Goal: Information Seeking & Learning: Learn about a topic

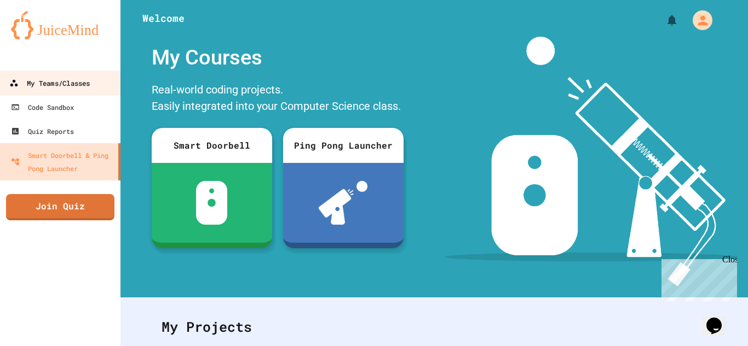
click at [83, 85] on div "My Teams/Classes" at bounding box center [49, 84] width 80 height 14
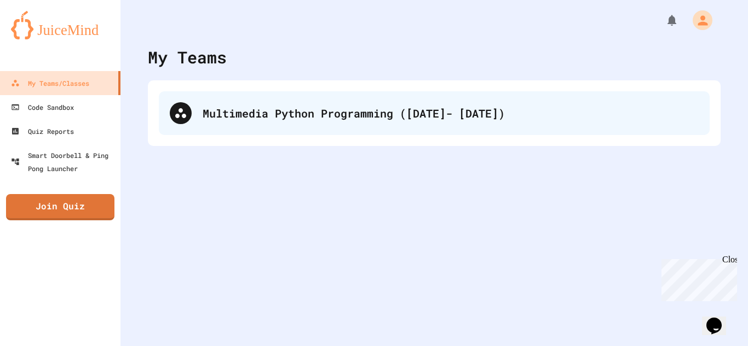
click at [250, 92] on div "Multimedia Python Programming ([DATE]- [DATE])" at bounding box center [434, 113] width 551 height 44
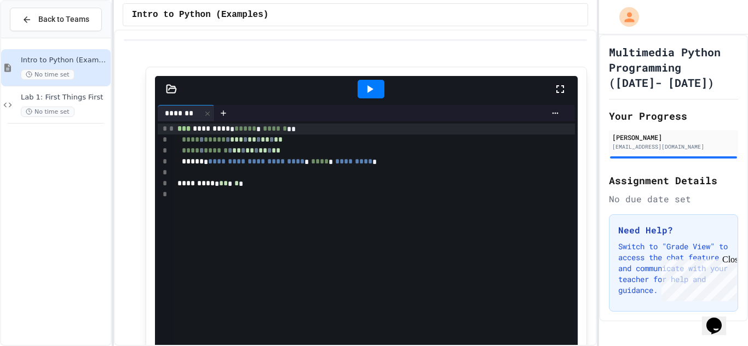
click at [556, 94] on icon at bounding box center [559, 89] width 13 height 13
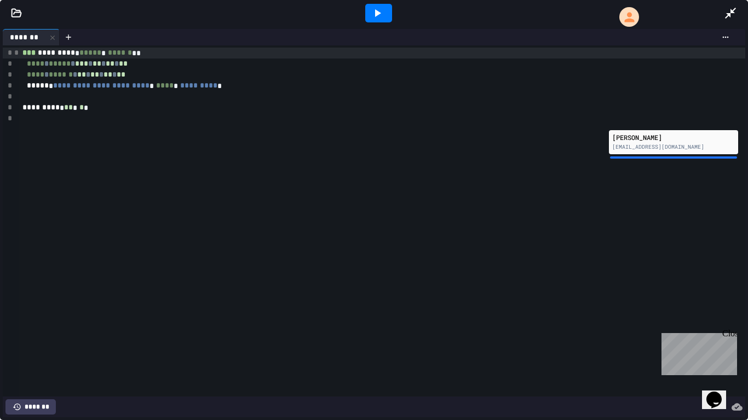
click at [736, 13] on icon at bounding box center [730, 13] width 13 height 13
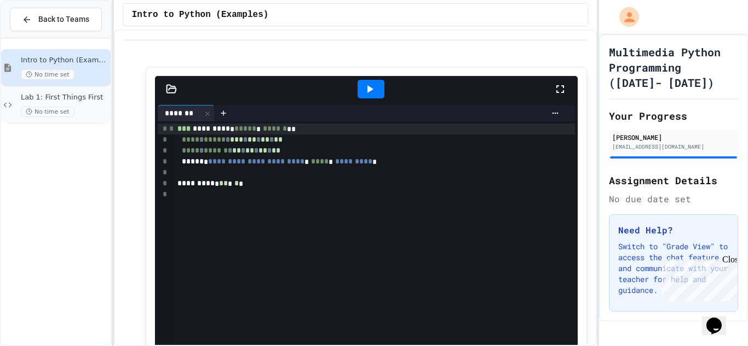
click at [65, 97] on span "Lab 1: First Things First" at bounding box center [65, 97] width 88 height 9
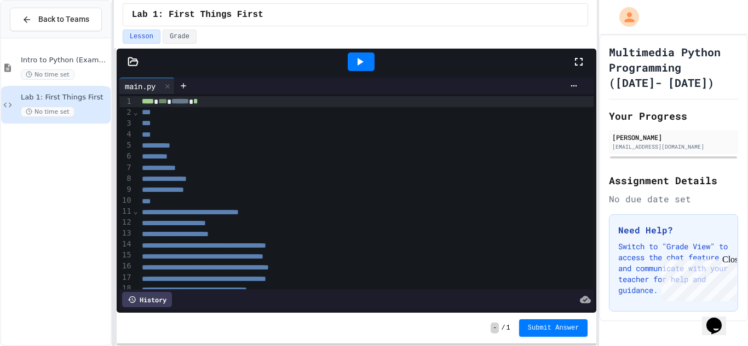
click at [578, 66] on icon at bounding box center [578, 61] width 13 height 13
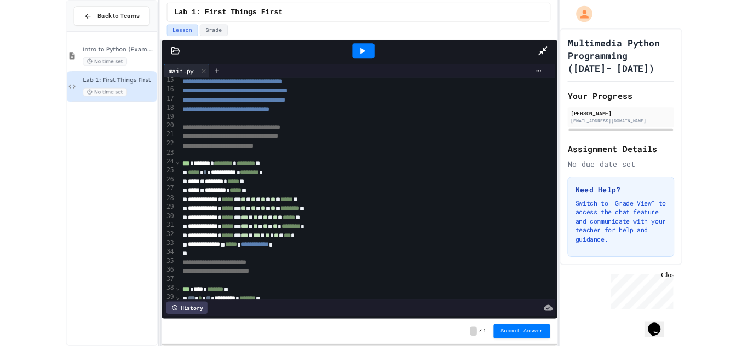
scroll to position [168, 0]
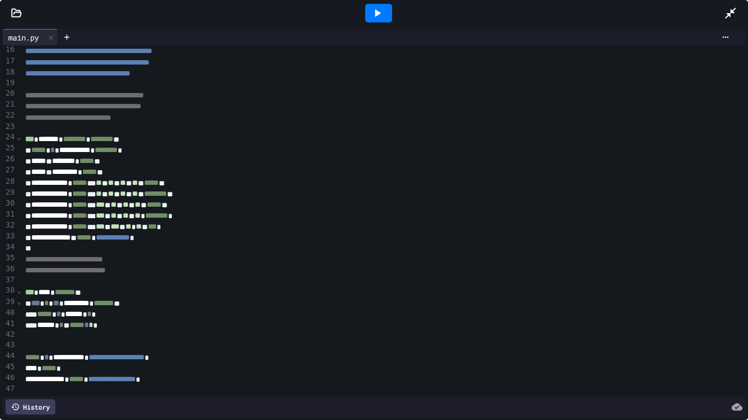
click at [731, 8] on icon at bounding box center [730, 13] width 13 height 13
